Goal: Information Seeking & Learning: Learn about a topic

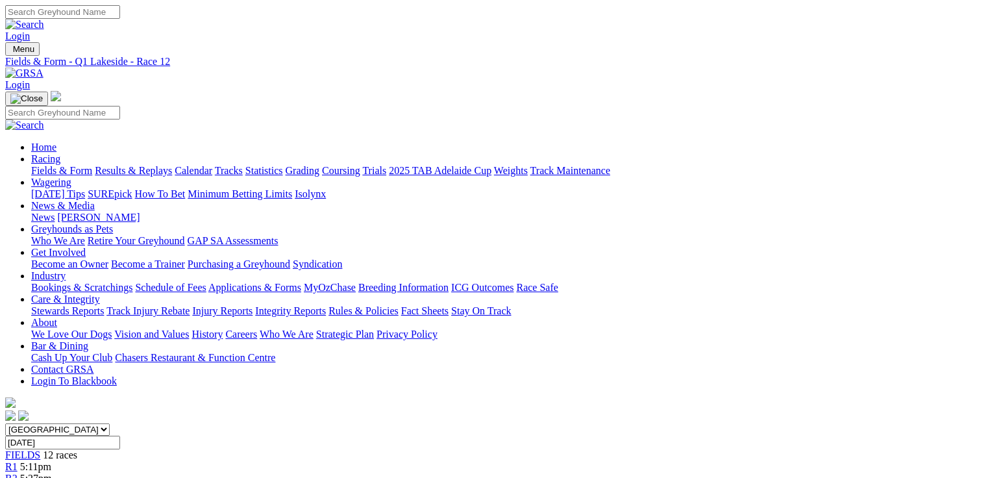
scroll to position [156, 0]
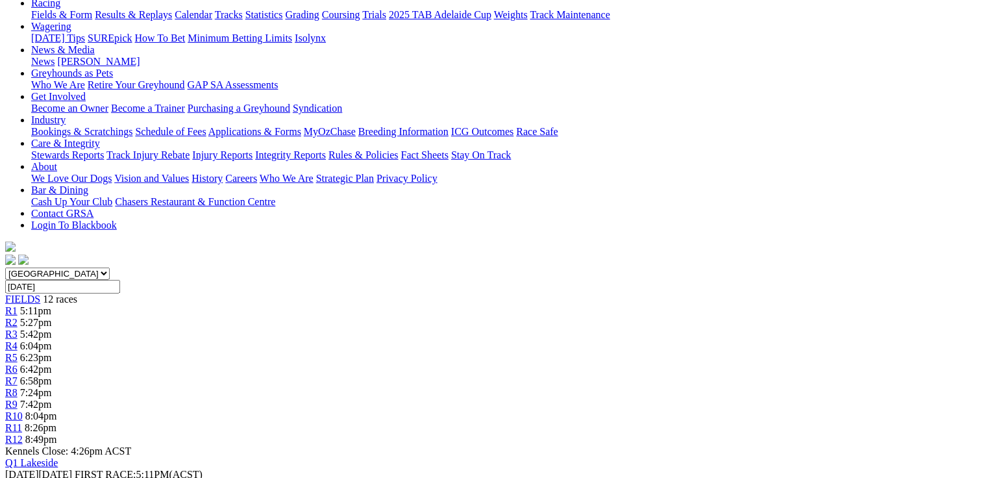
drag, startPoint x: 80, startPoint y: 171, endPoint x: 377, endPoint y: 197, distance: 298.6
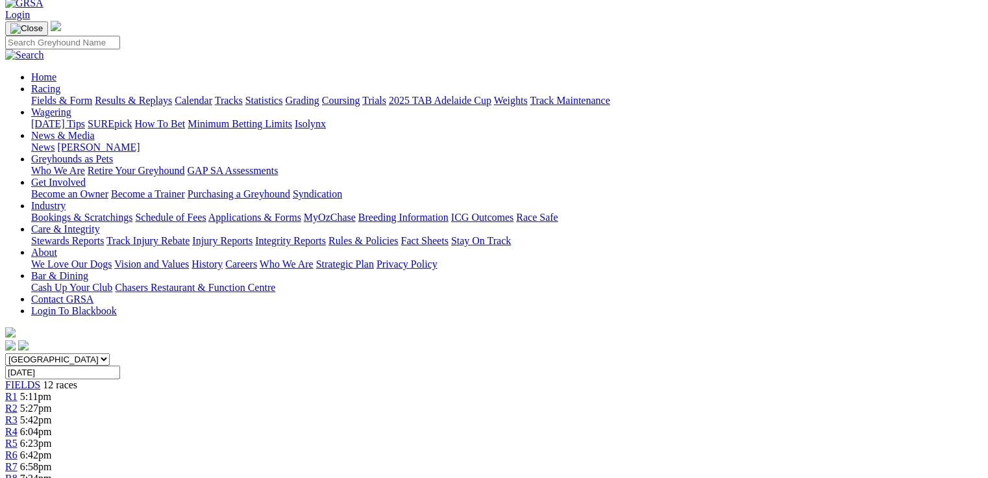
scroll to position [0, 0]
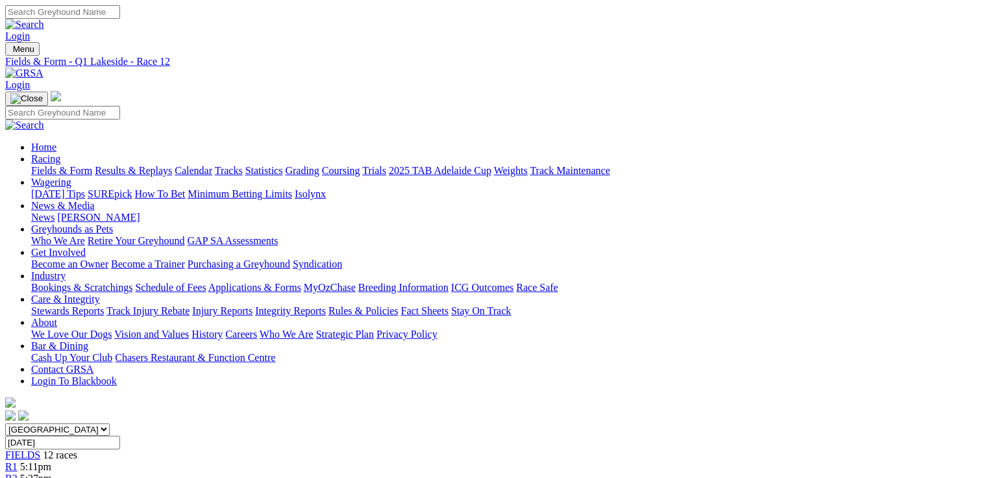
click at [49, 165] on link "Fields & Form" at bounding box center [61, 170] width 61 height 11
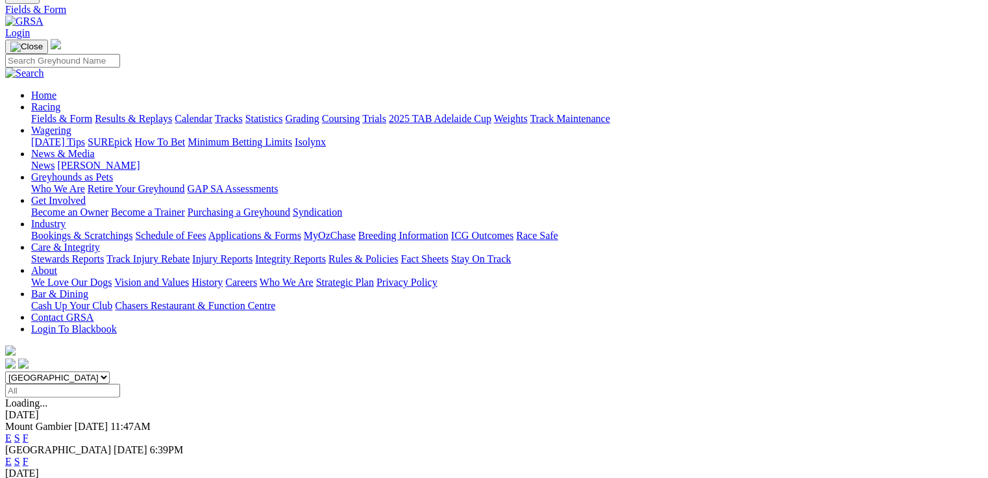
select select "QLD"
click at [88, 371] on select "South Australia New South Wales Northern Territory Queensland Tasmania Victoria…" at bounding box center [57, 377] width 105 height 12
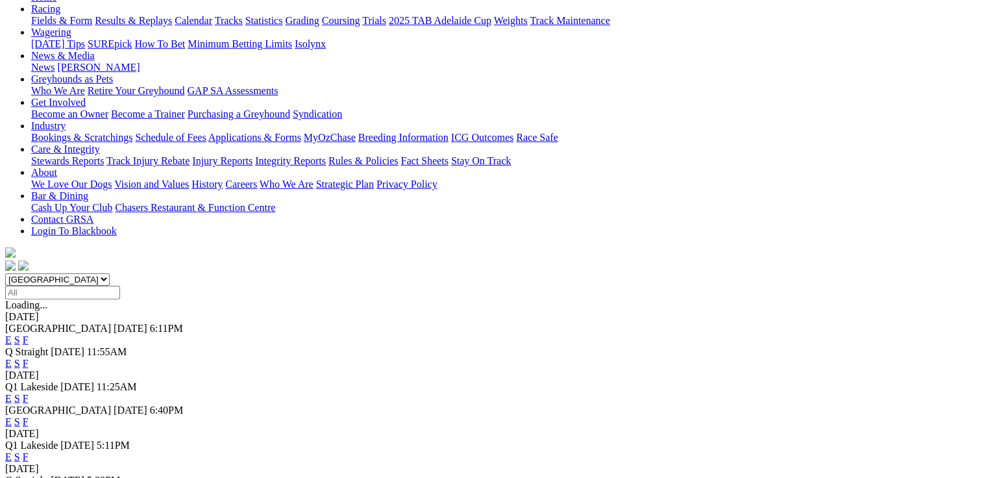
scroll to position [156, 0]
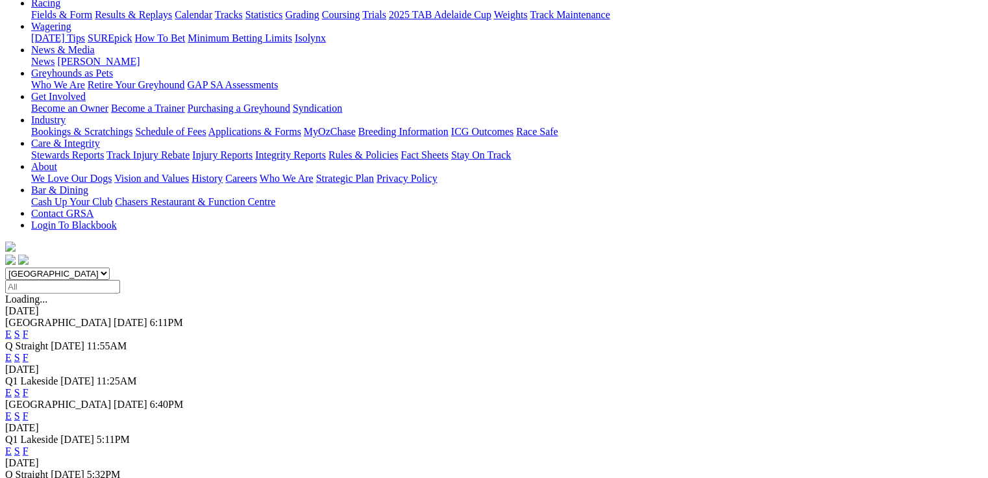
click at [12, 410] on link "E" at bounding box center [8, 415] width 6 height 11
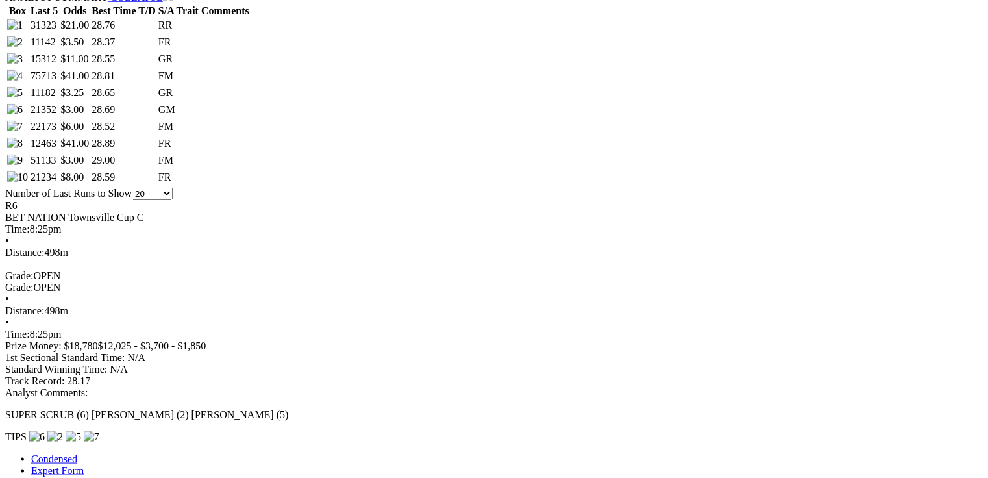
scroll to position [727, 0]
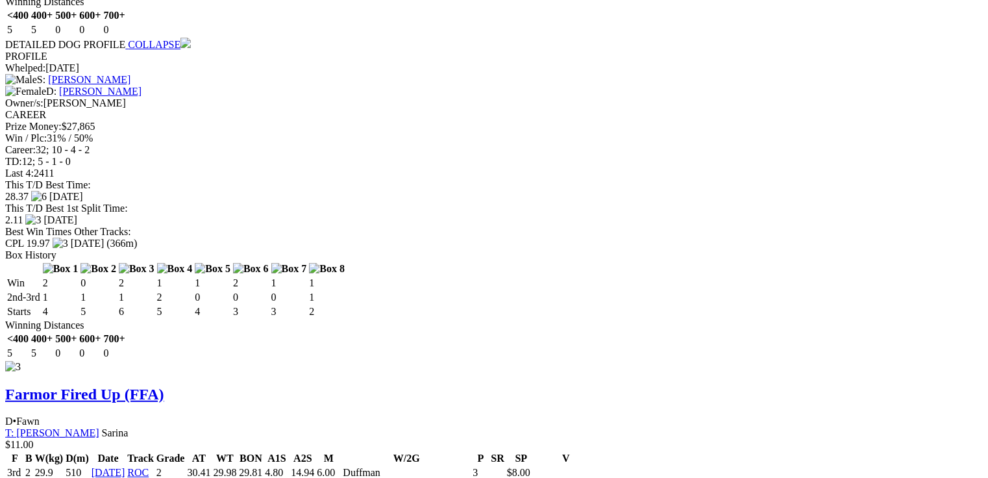
scroll to position [2598, 0]
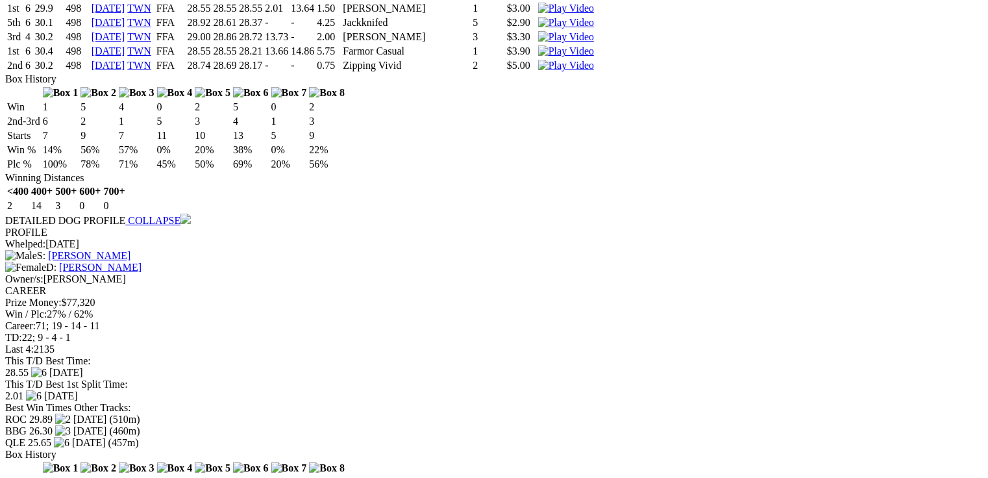
scroll to position [0, 0]
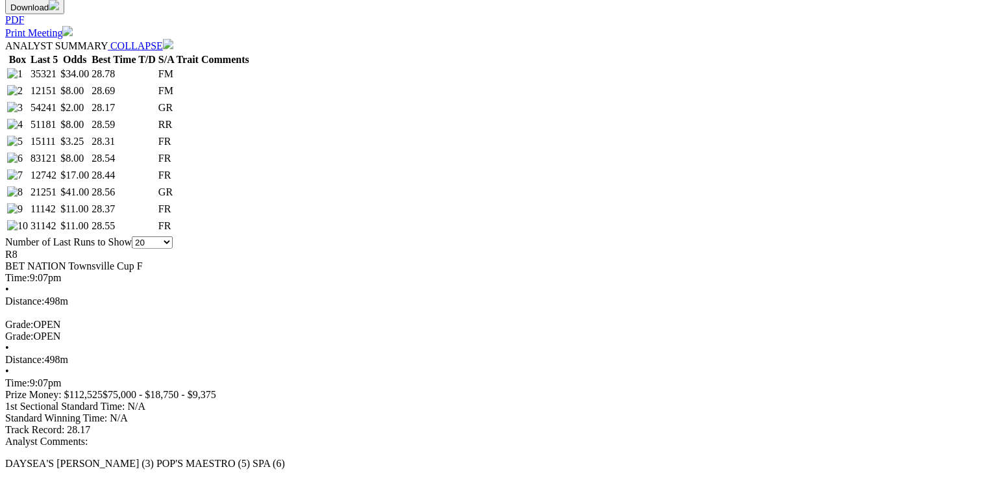
scroll to position [675, 0]
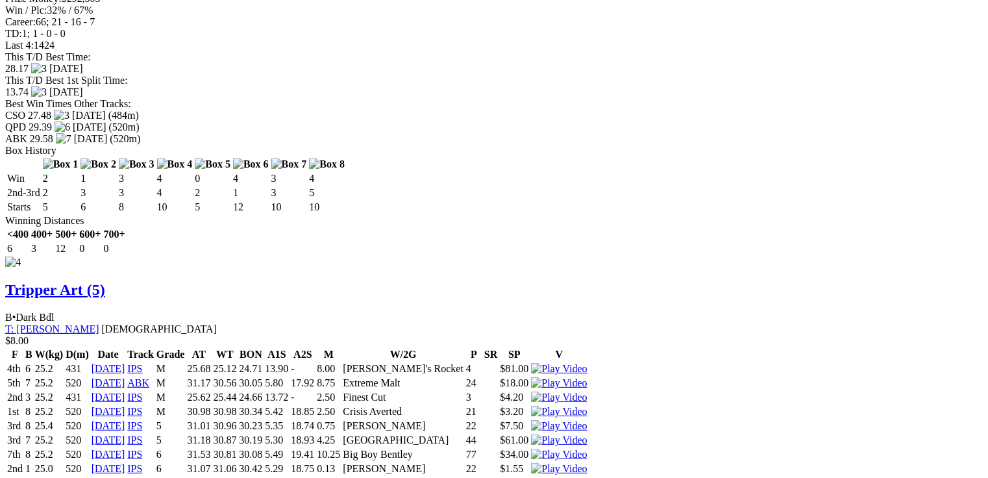
scroll to position [3547, 0]
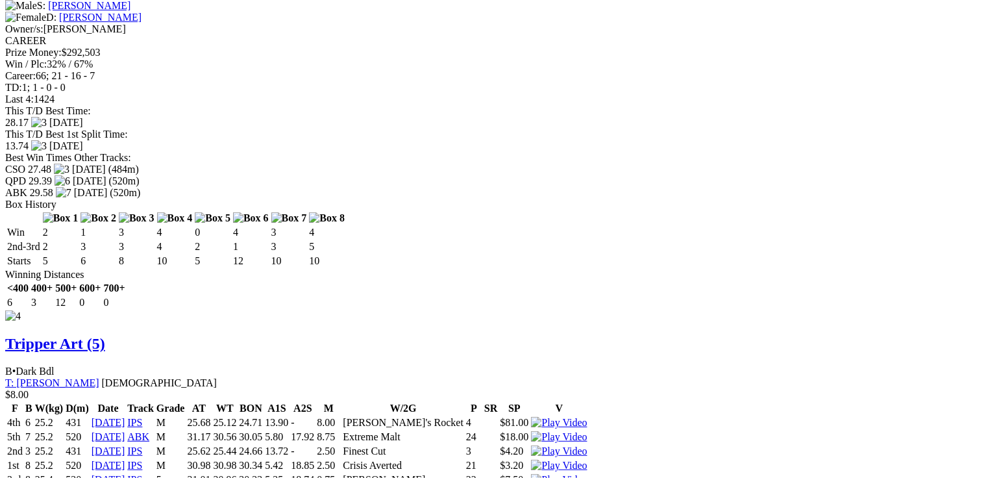
drag, startPoint x: 201, startPoint y: 245, endPoint x: 388, endPoint y: 247, distance: 187.0
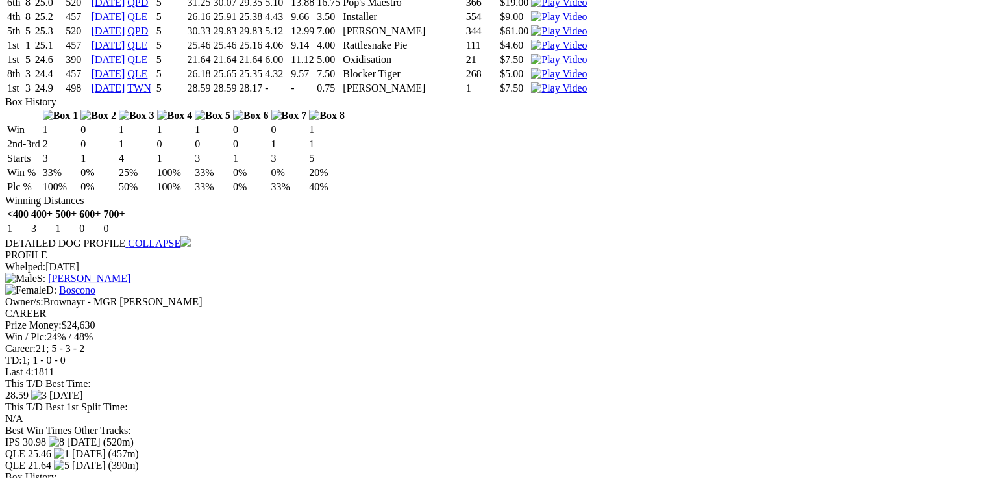
scroll to position [4170, 0]
